Goal: Task Accomplishment & Management: Manage account settings

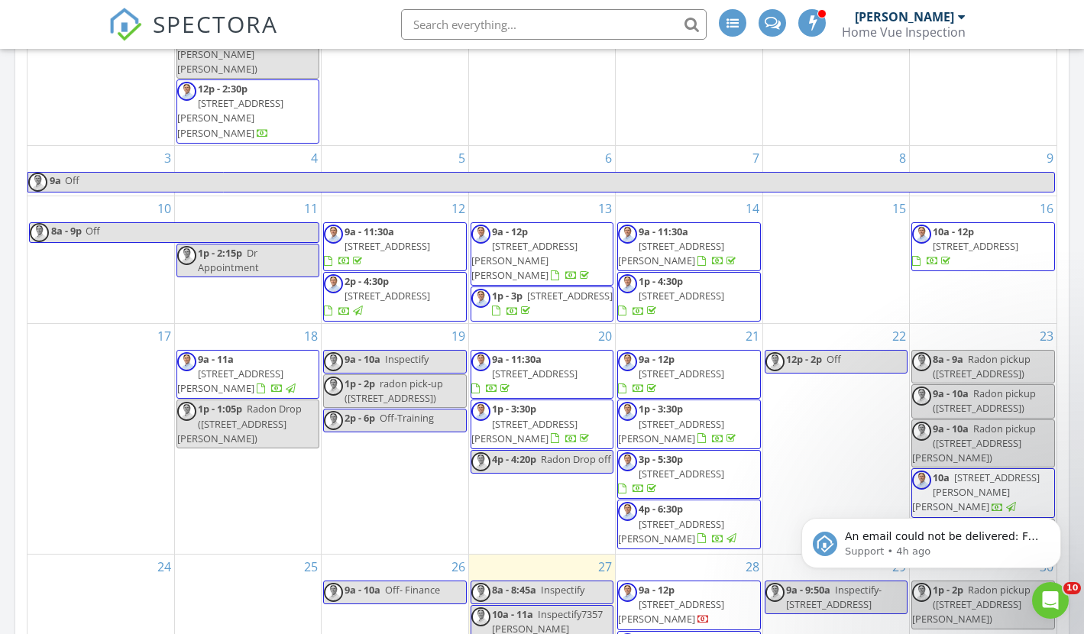
scroll to position [179, 0]
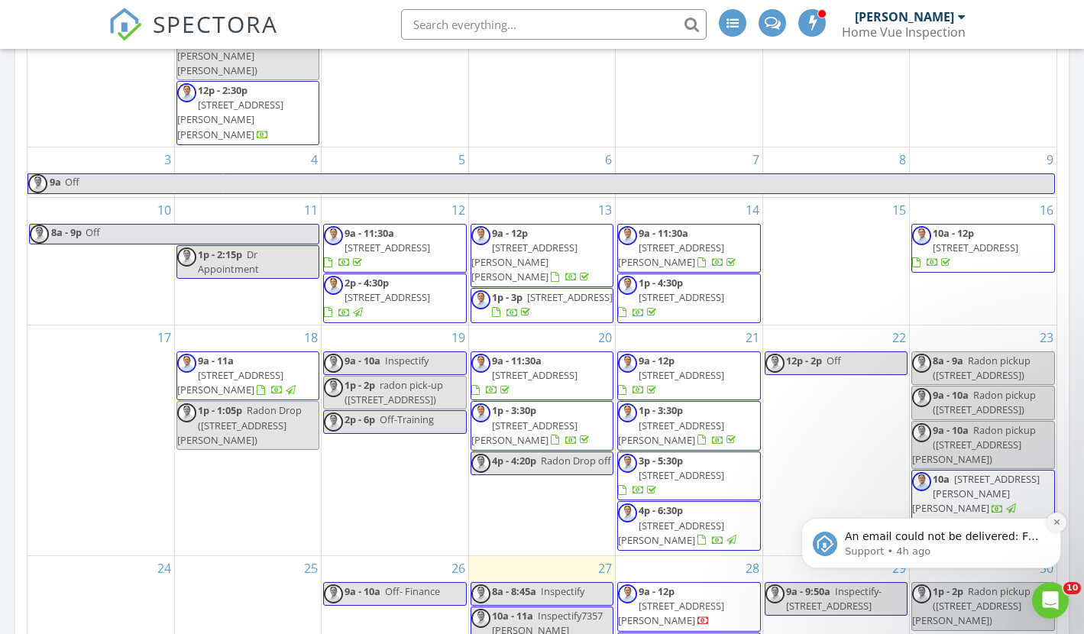
click at [1061, 519] on button "Dismiss notification" at bounding box center [1056, 522] width 20 height 20
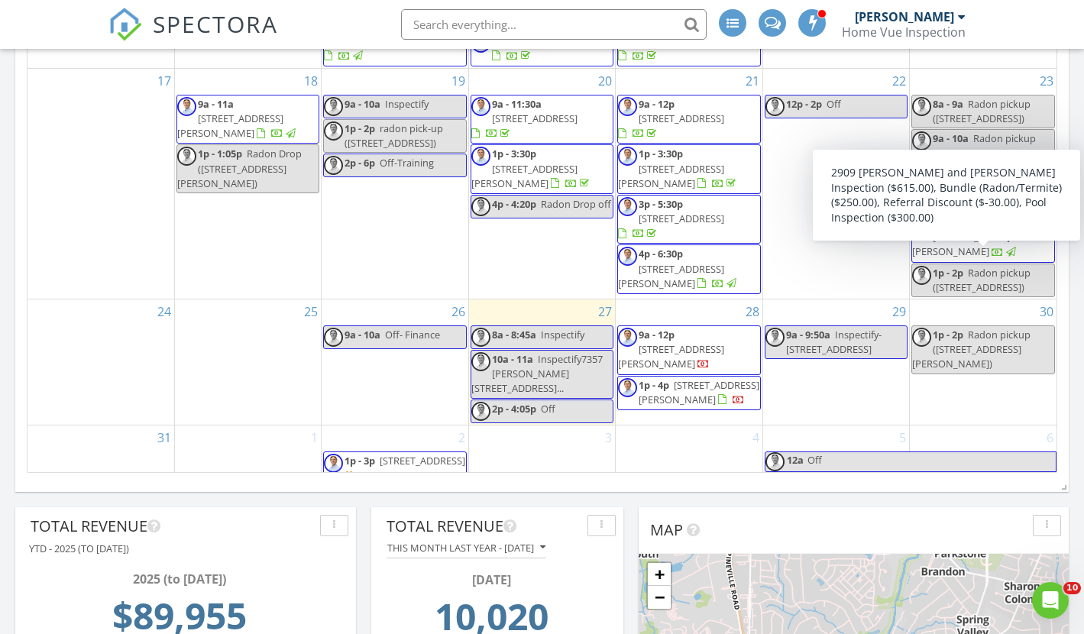
scroll to position [1232, 0]
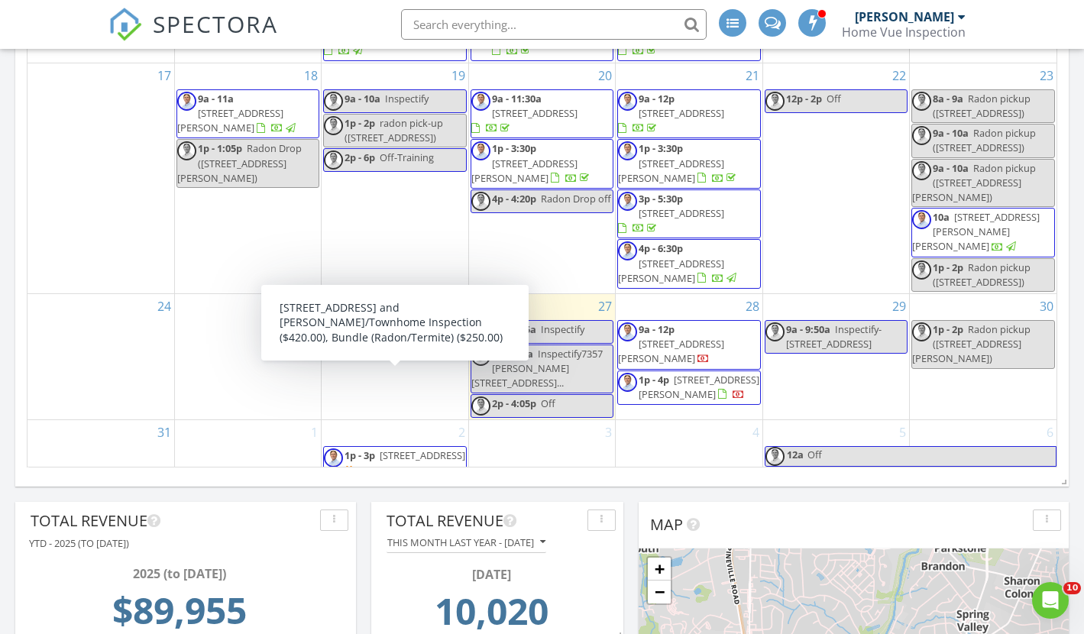
click at [380, 448] on link "1p - 3p 211 Heritage Blvd 301, Fort Mill 29715" at bounding box center [404, 455] width 121 height 14
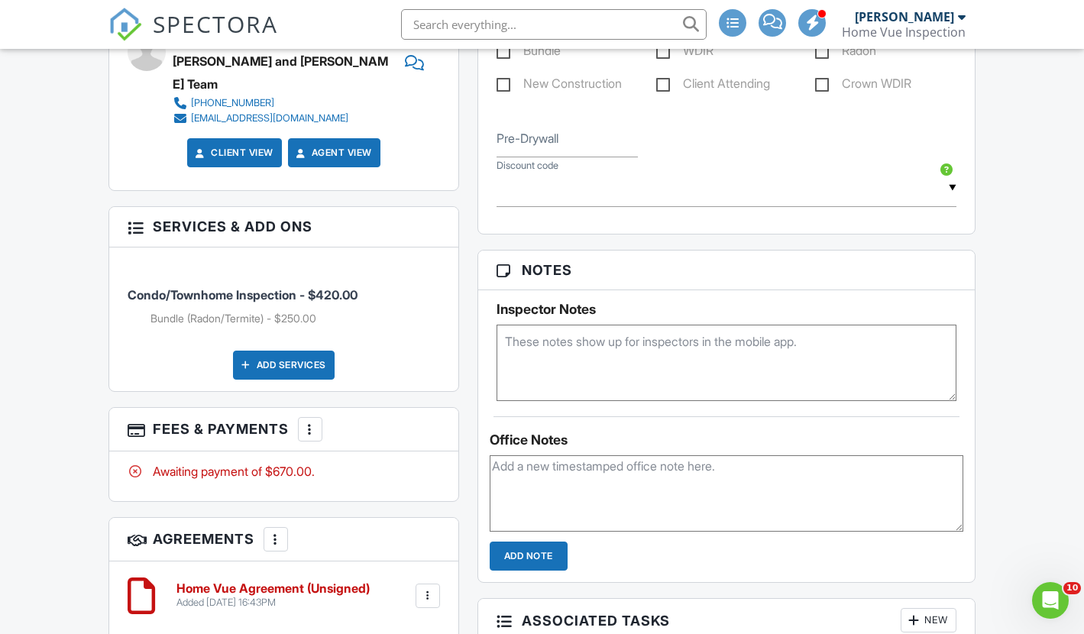
scroll to position [994, 0]
click at [310, 422] on div at bounding box center [309, 429] width 15 height 15
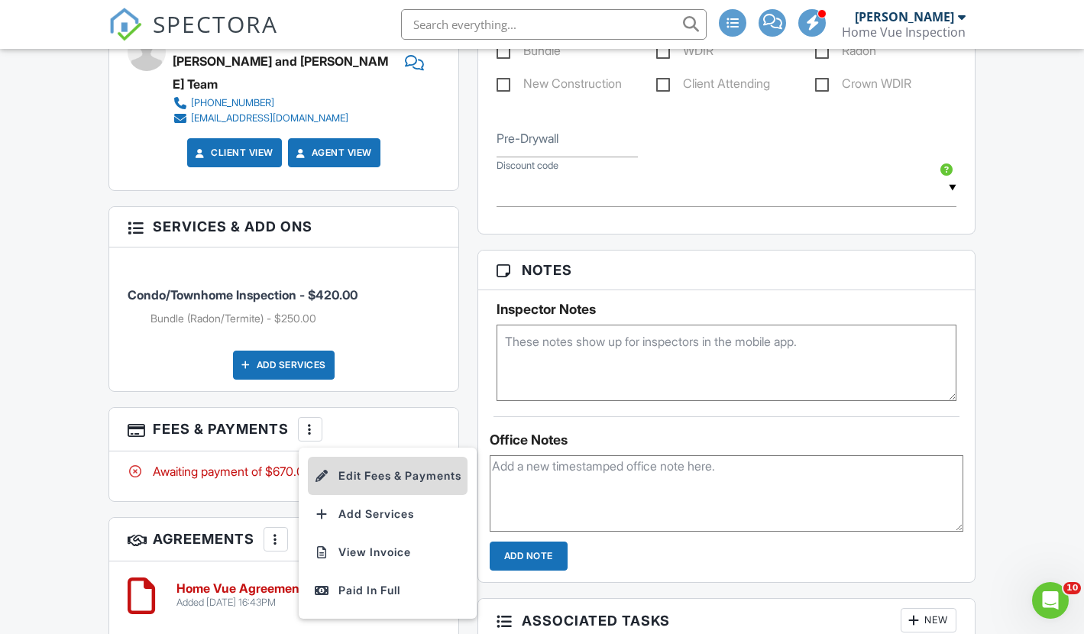
click at [363, 465] on li "Edit Fees & Payments" at bounding box center [388, 476] width 160 height 38
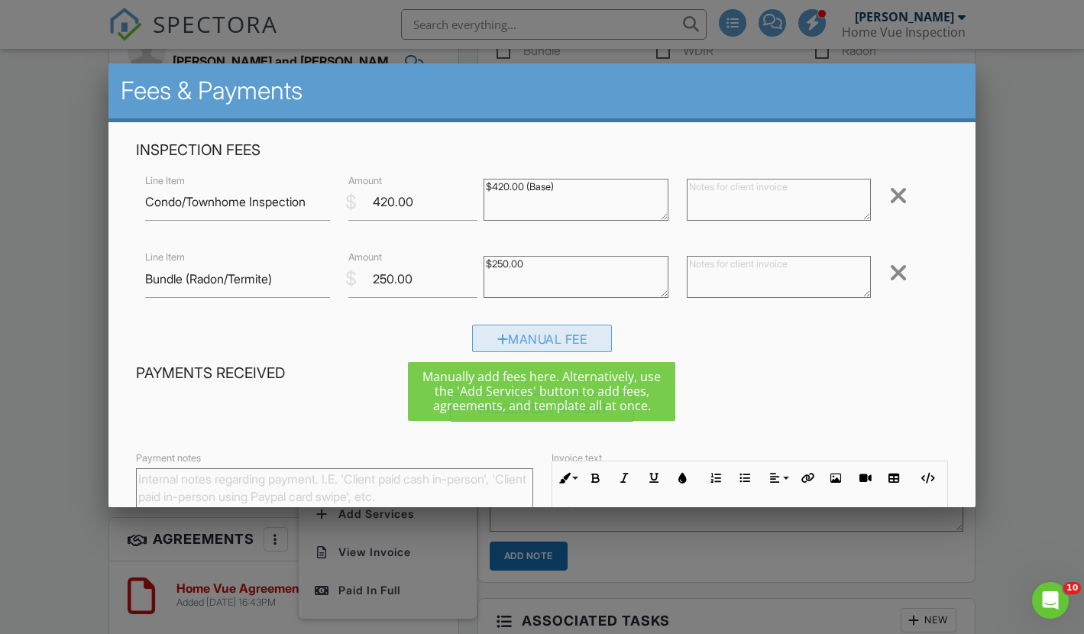
click at [497, 335] on div at bounding box center [502, 339] width 11 height 12
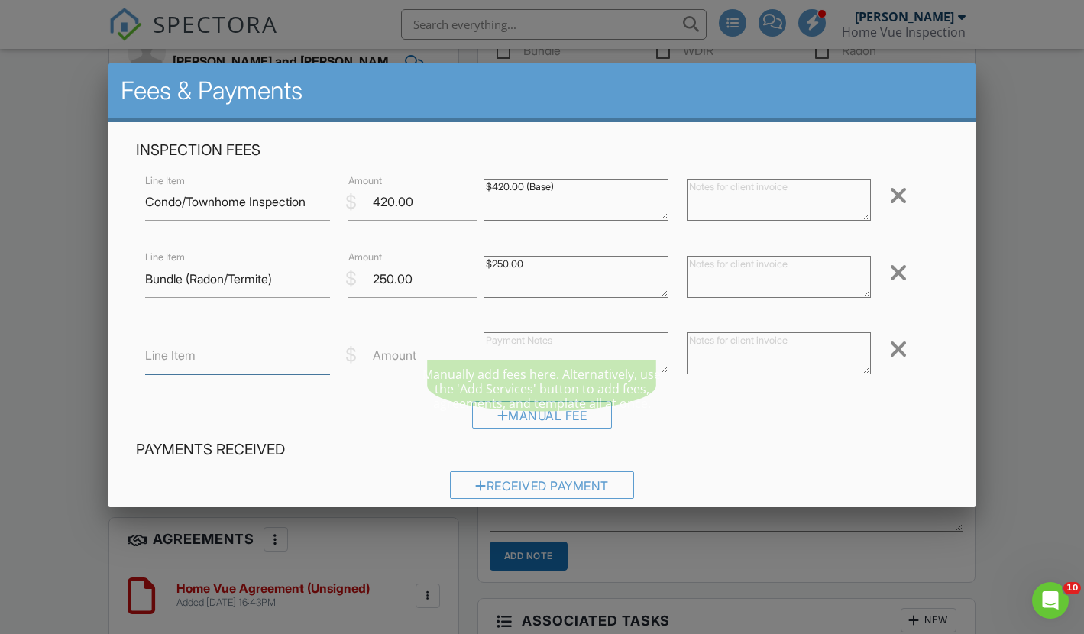
click at [199, 361] on input "Line Item" at bounding box center [237, 355] width 185 height 37
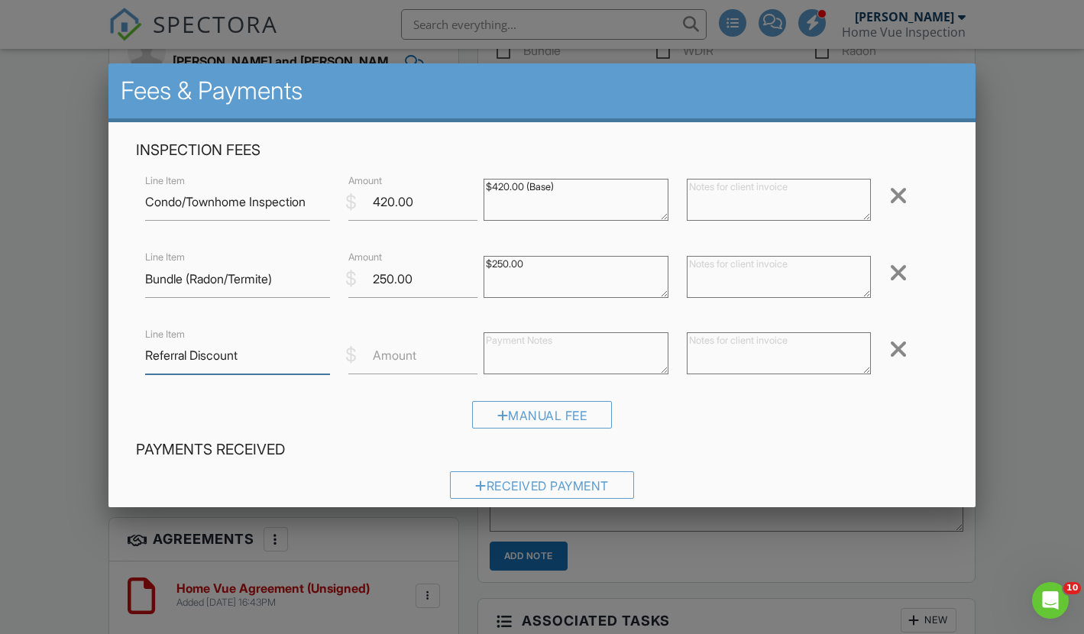
type input "Referral Discount"
click at [406, 358] on label "Amount" at bounding box center [395, 355] width 44 height 17
click at [406, 358] on input "Amount" at bounding box center [412, 355] width 129 height 37
type input "-30"
click at [704, 406] on div "Manual Fee" at bounding box center [542, 420] width 812 height 39
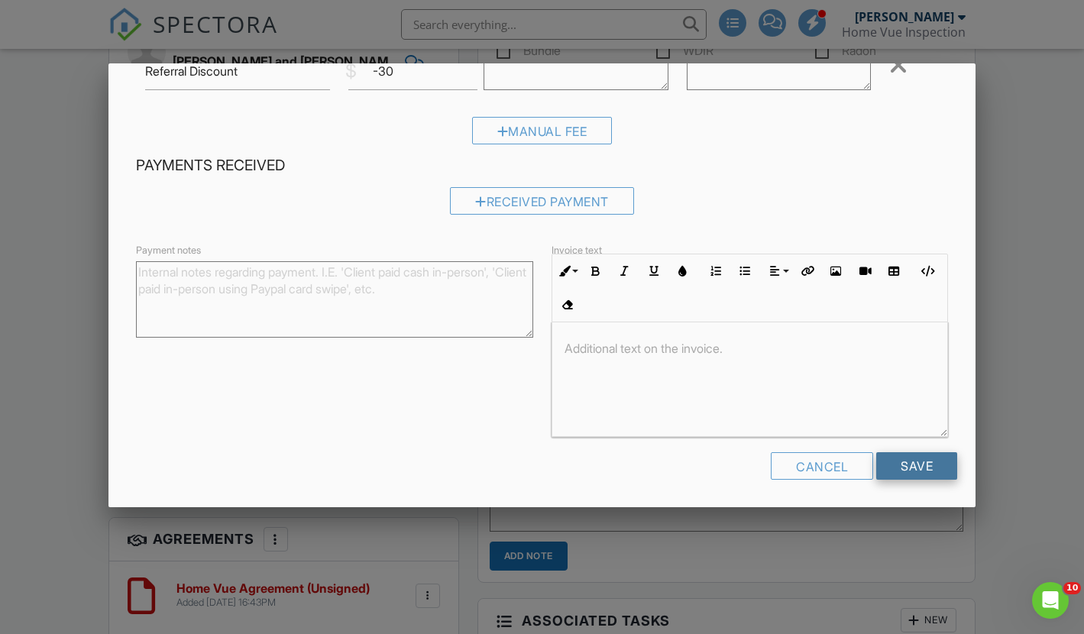
scroll to position [1, 0]
click at [915, 461] on input "Save" at bounding box center [916, 465] width 81 height 27
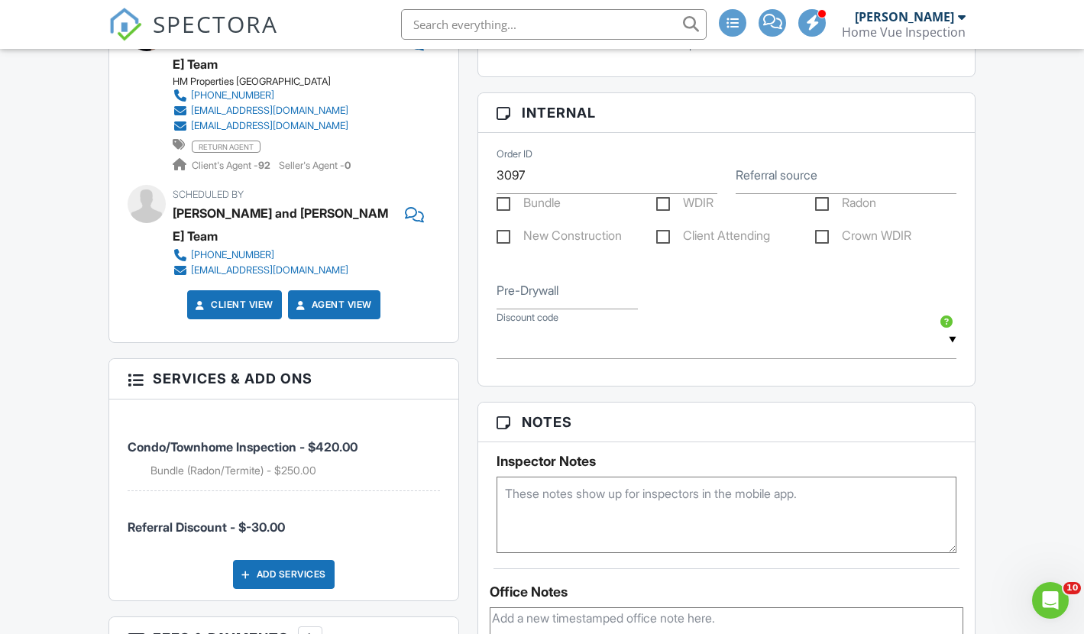
scroll to position [826, 0]
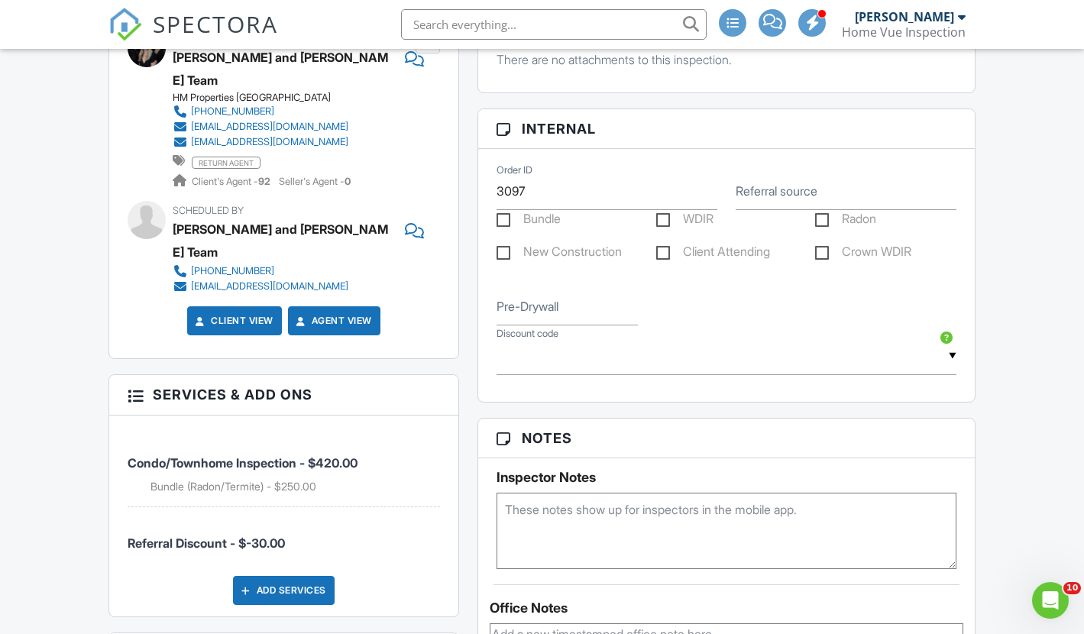
click at [505, 231] on label "Bundle" at bounding box center [528, 221] width 64 height 19
click at [505, 226] on input "Bundle" at bounding box center [501, 221] width 10 height 10
checkbox input "true"
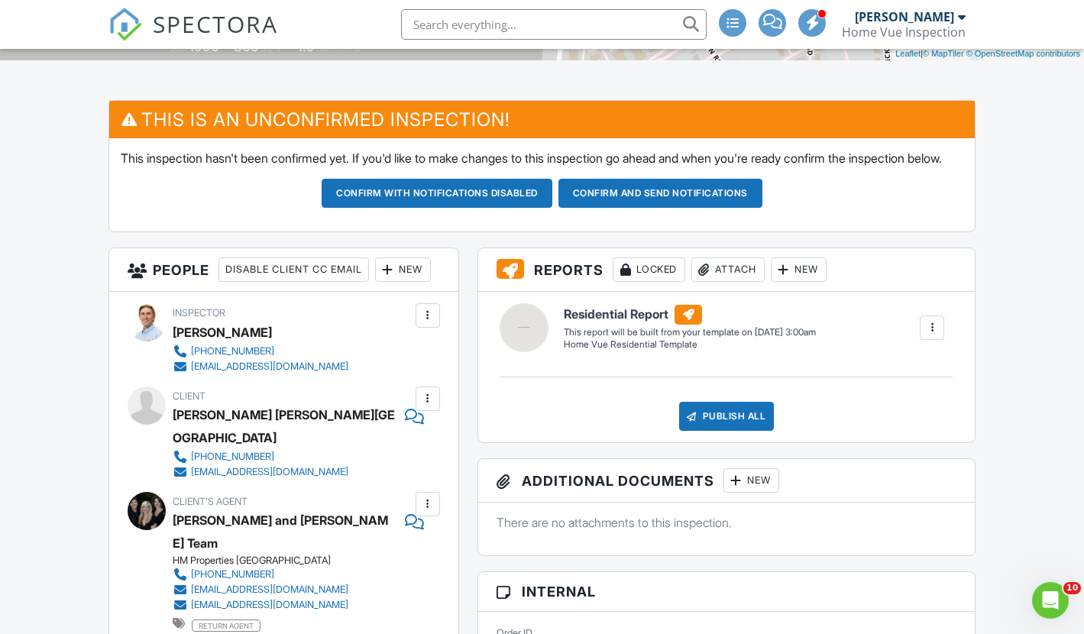
scroll to position [340, 0]
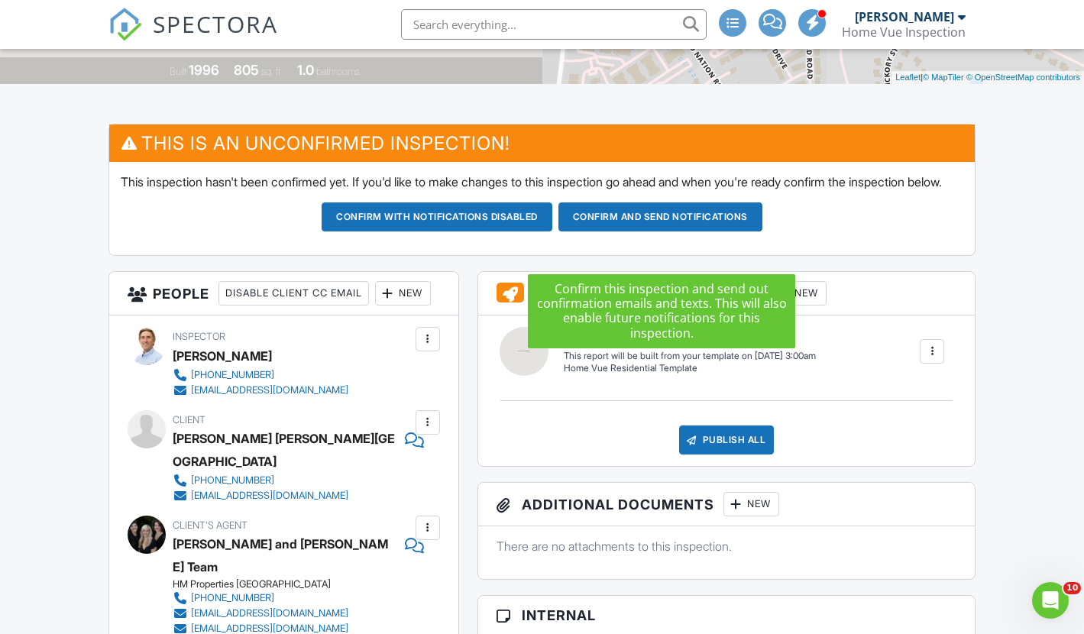
click at [552, 231] on button "Confirm and send notifications" at bounding box center [437, 216] width 231 height 29
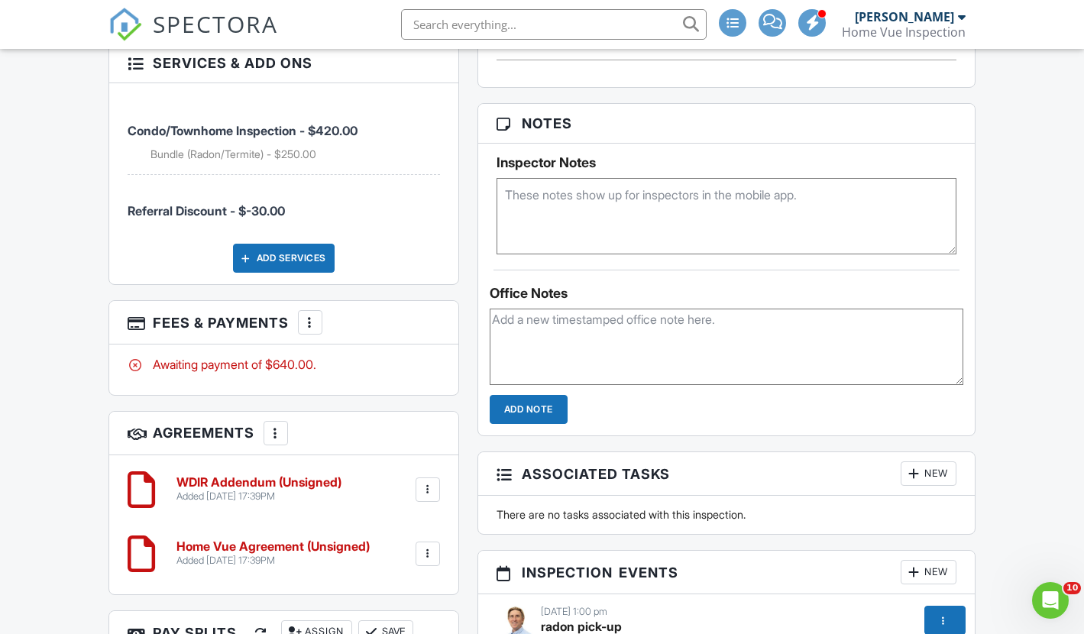
scroll to position [1011, 0]
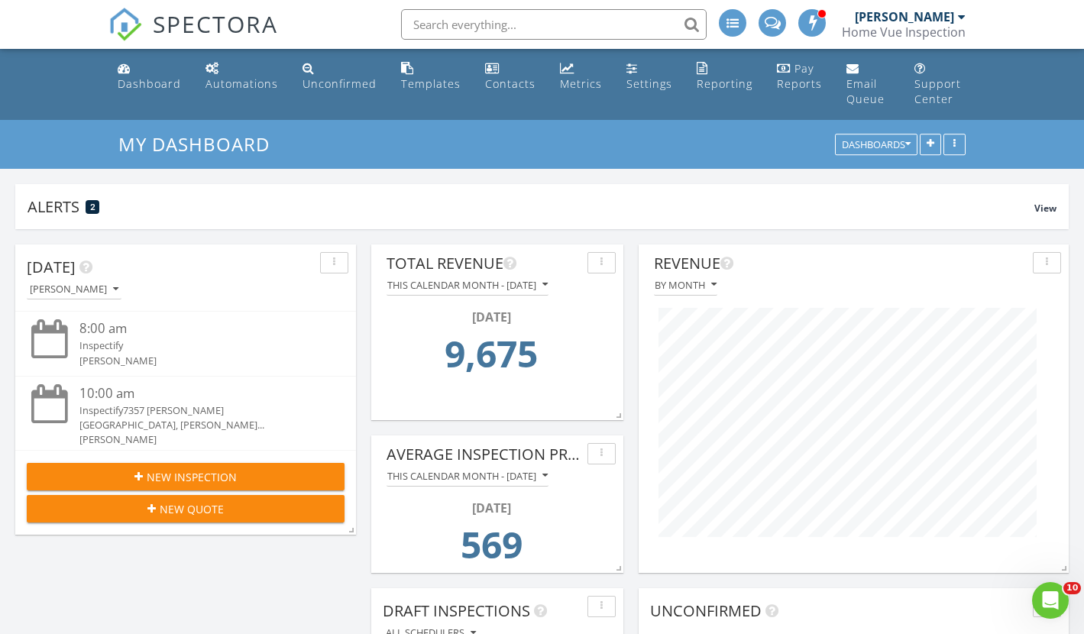
scroll to position [328, 341]
